Goal: Transaction & Acquisition: Purchase product/service

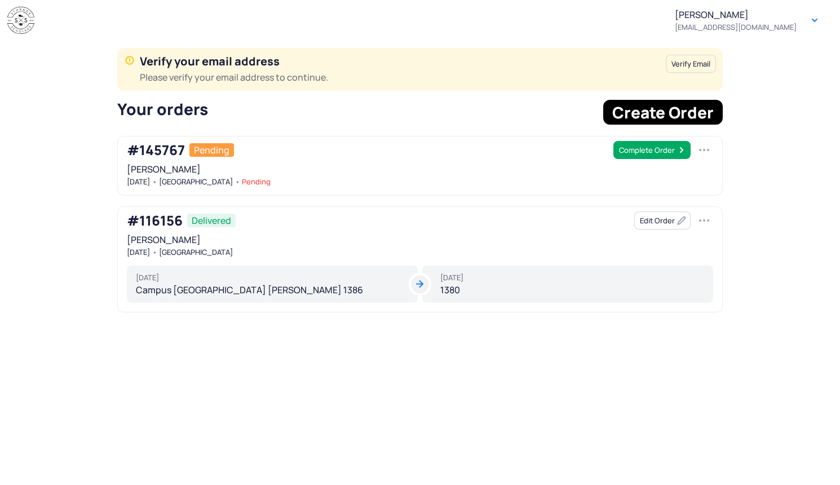
click at [638, 149] on button "Complete Order" at bounding box center [652, 150] width 77 height 18
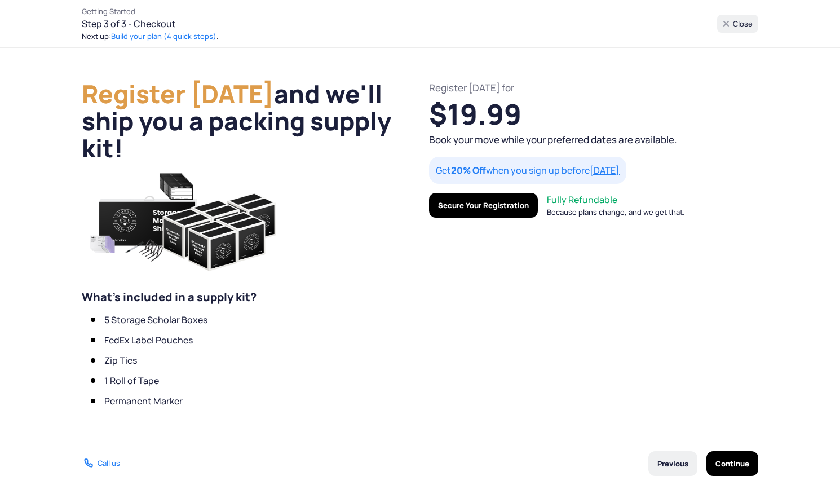
click at [488, 210] on button "Secure Your Registration" at bounding box center [483, 205] width 109 height 25
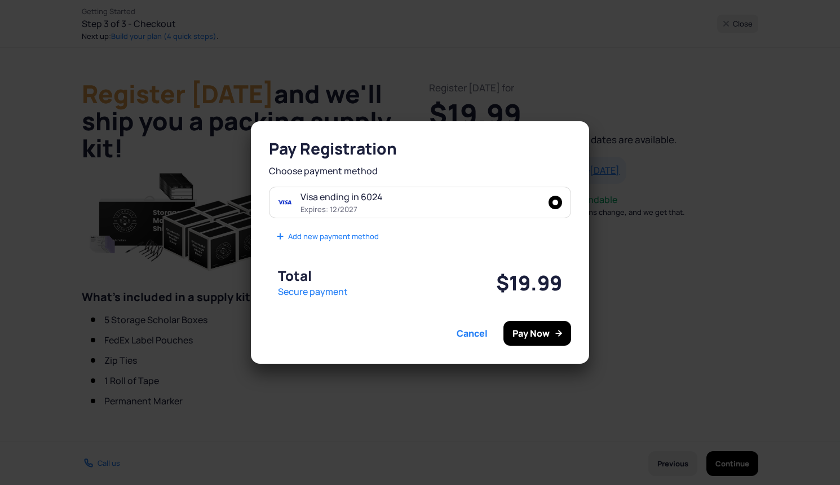
click at [530, 331] on button "Pay Now" at bounding box center [538, 333] width 68 height 25
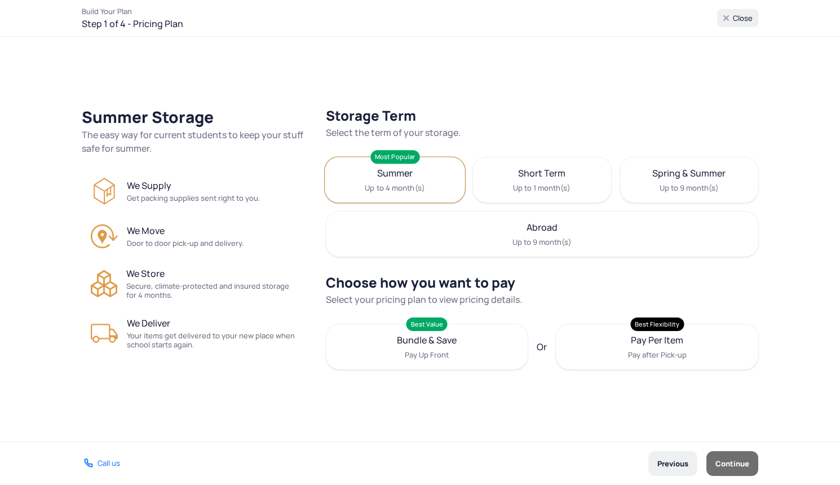
click at [397, 174] on span "Summer" at bounding box center [395, 173] width 36 height 14
click at [424, 347] on label "Bundle & Save Pay Up Front Best Value" at bounding box center [426, 347] width 205 height 46
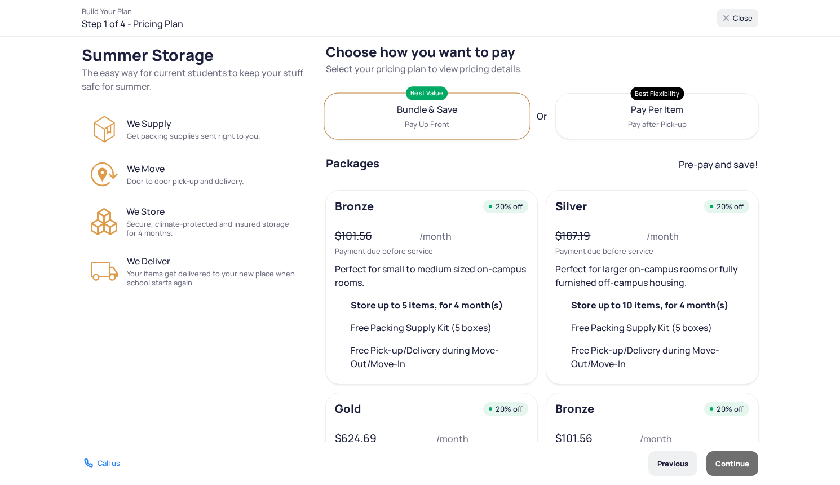
scroll to position [206, 0]
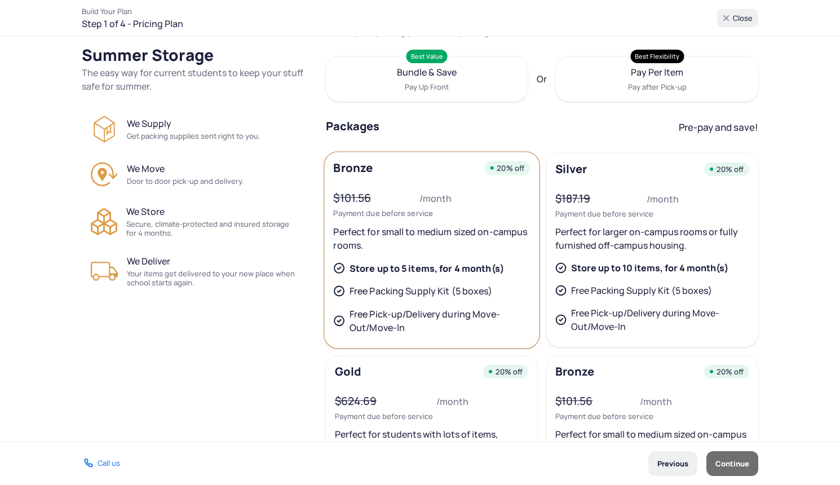
click at [416, 274] on b "Store up to 5 items, for 4 month(s)" at bounding box center [427, 268] width 155 height 14
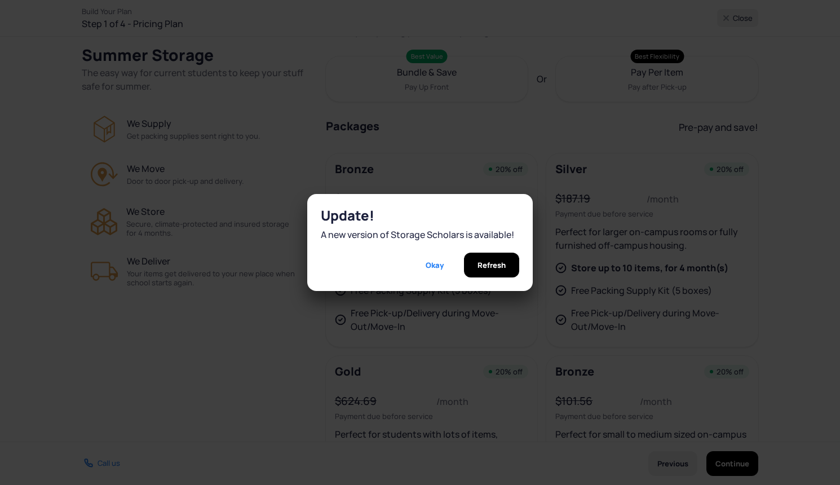
click at [293, 348] on section "Update! A new version of Storage Scholars is available! Okay Refresh" at bounding box center [420, 242] width 840 height 485
click at [429, 266] on span "Okay" at bounding box center [435, 265] width 18 height 25
